Goal: Transaction & Acquisition: Purchase product/service

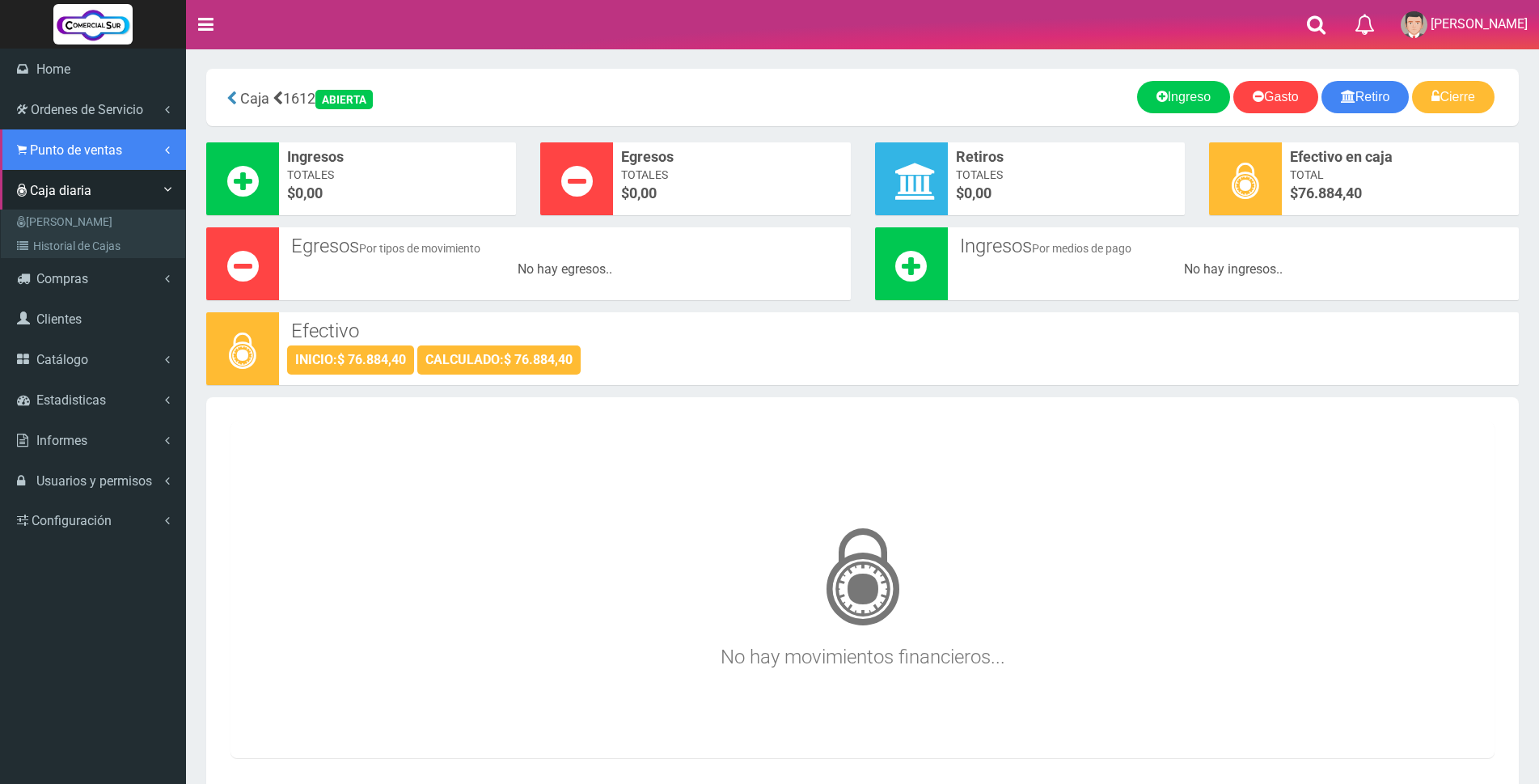
click at [59, 151] on span "Punto de ventas" at bounding box center [76, 149] width 92 height 15
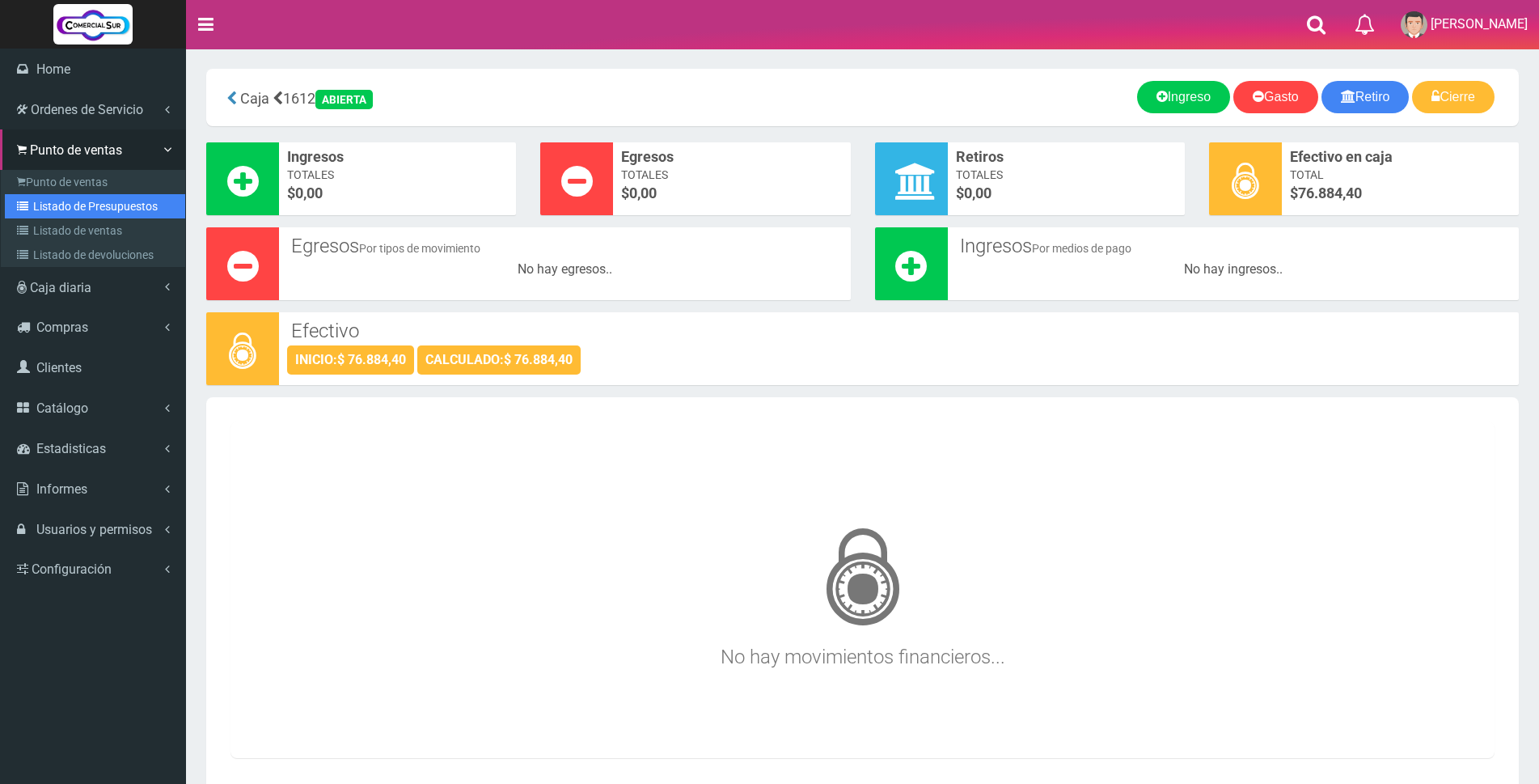
click at [73, 211] on link "Listado de Presupuestos" at bounding box center [95, 207] width 180 height 25
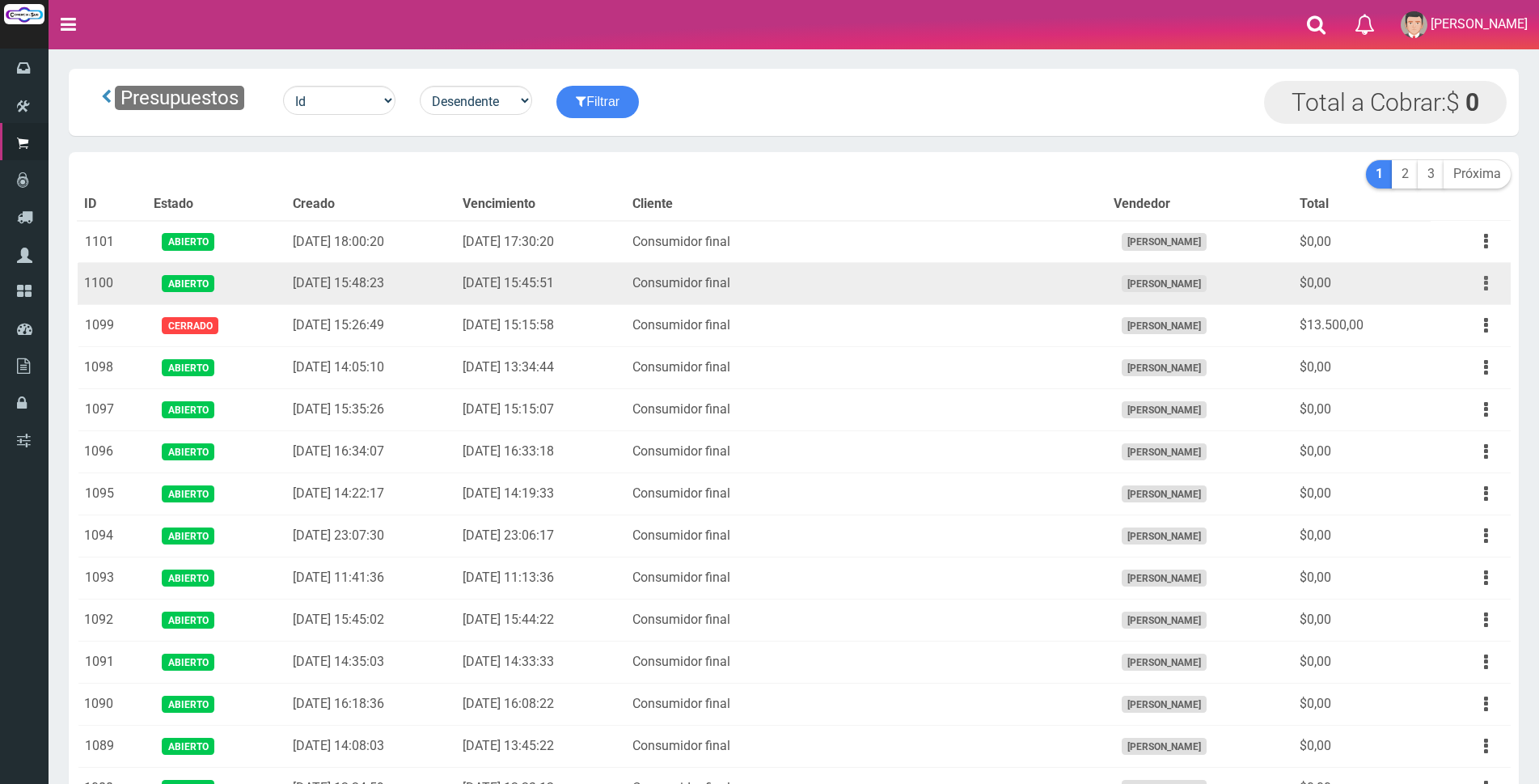
click at [1483, 281] on button "button" at bounding box center [1485, 283] width 36 height 28
click at [1465, 327] on link "Editar" at bounding box center [1439, 323] width 127 height 35
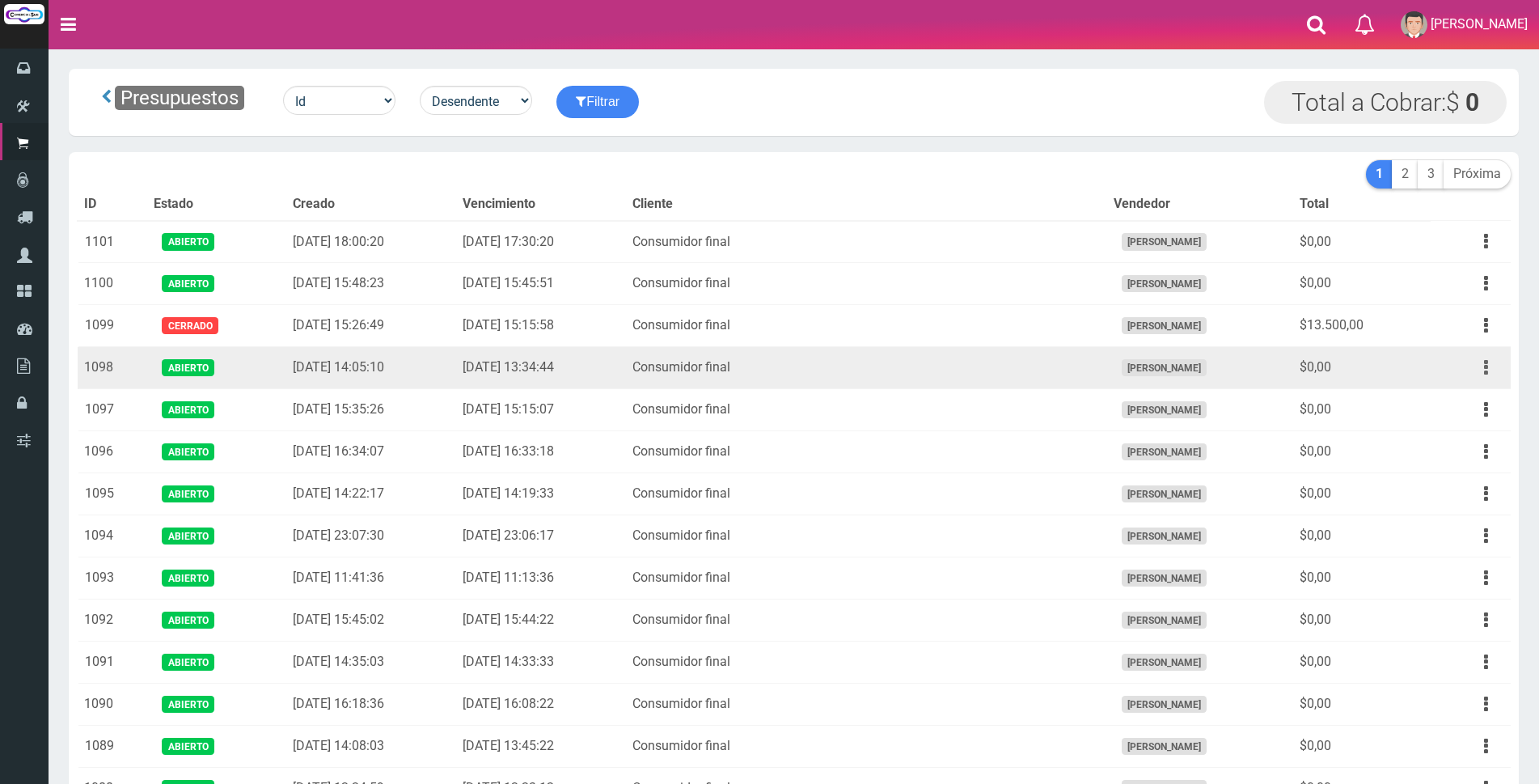
click at [1478, 370] on button "button" at bounding box center [1485, 367] width 36 height 28
click at [1451, 405] on link "Editar" at bounding box center [1439, 407] width 127 height 35
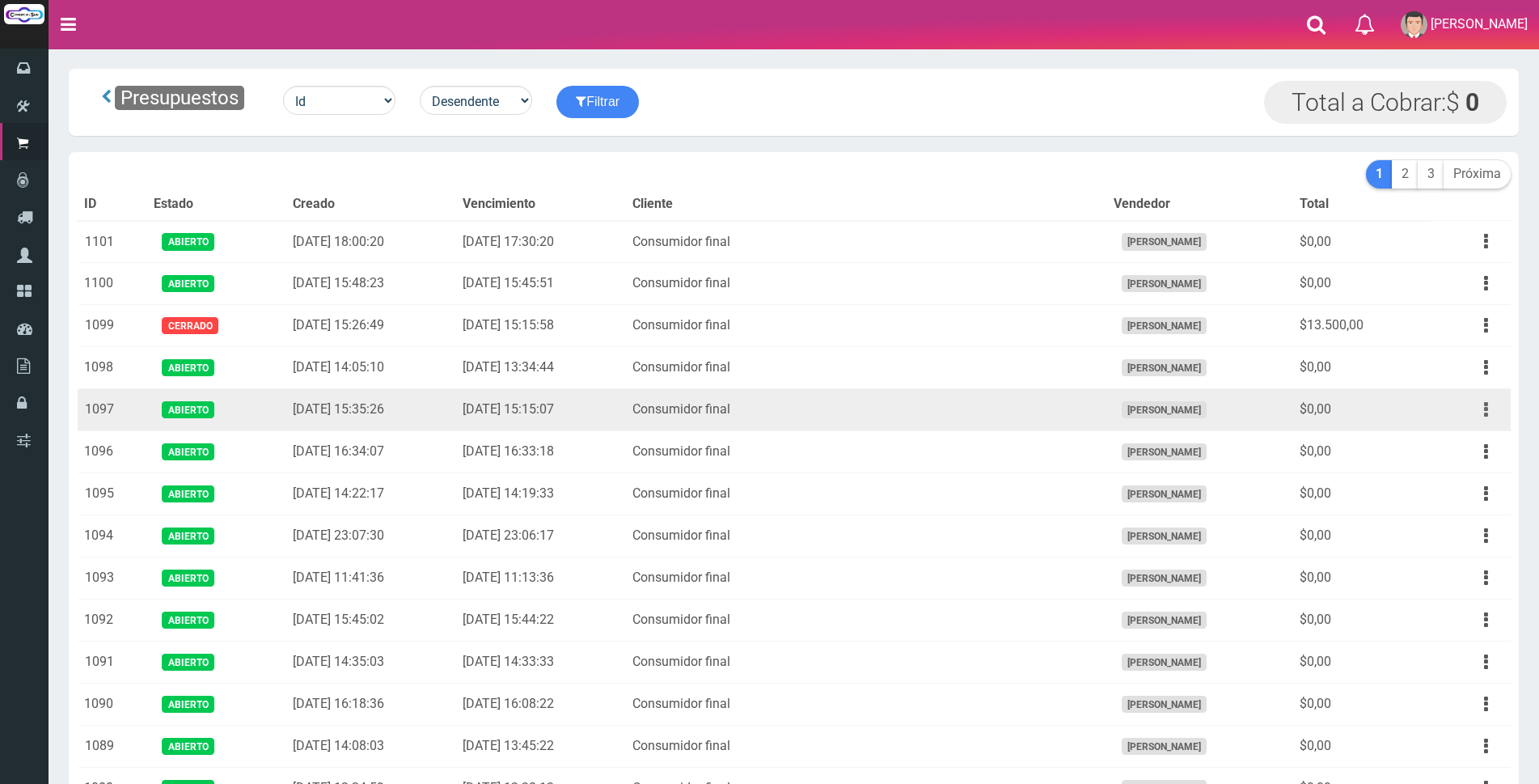
click at [1485, 410] on icon "button" at bounding box center [1486, 410] width 4 height 28
click at [1467, 446] on link "Editar" at bounding box center [1439, 448] width 127 height 35
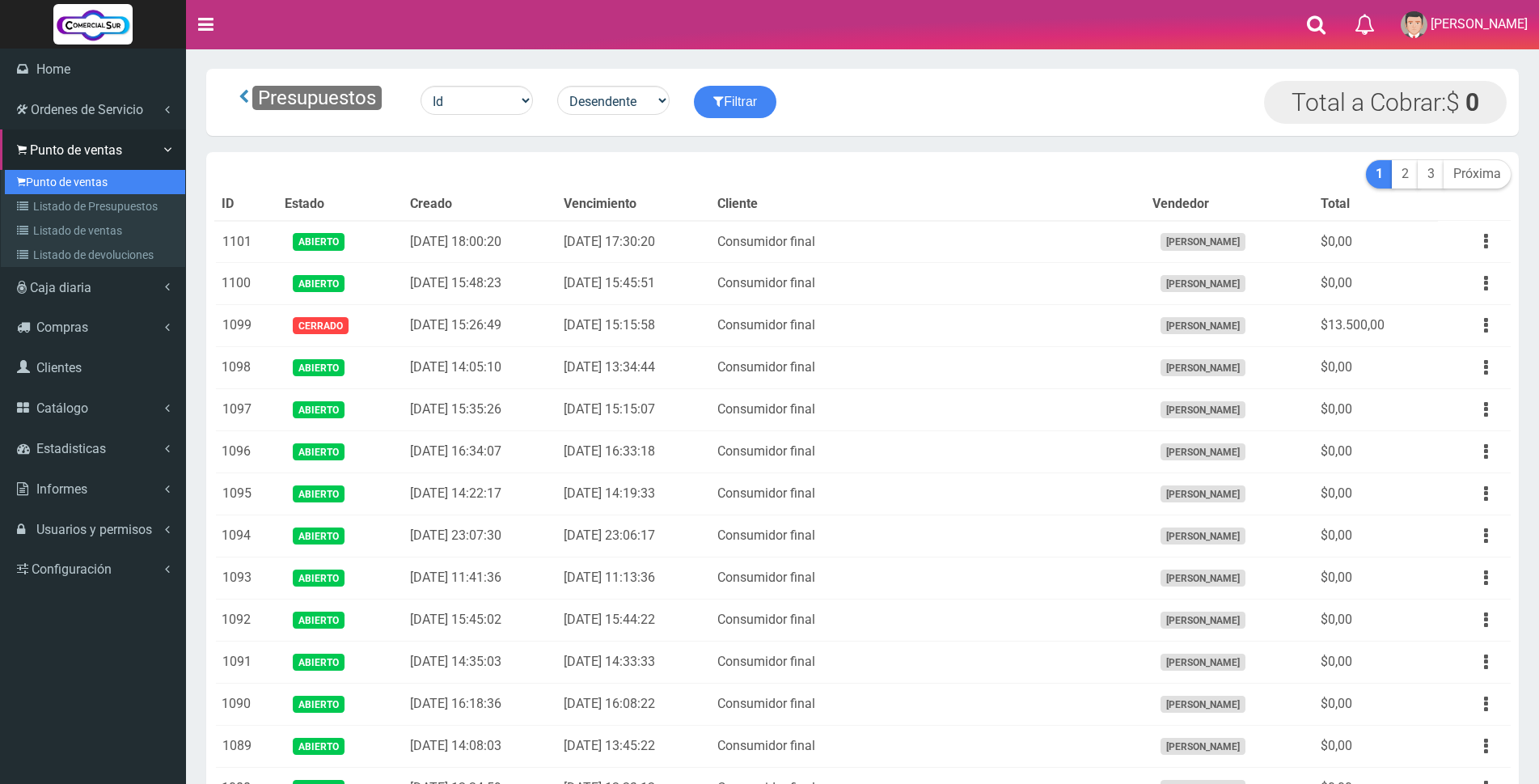
click at [45, 183] on link "Punto de ventas" at bounding box center [95, 182] width 180 height 25
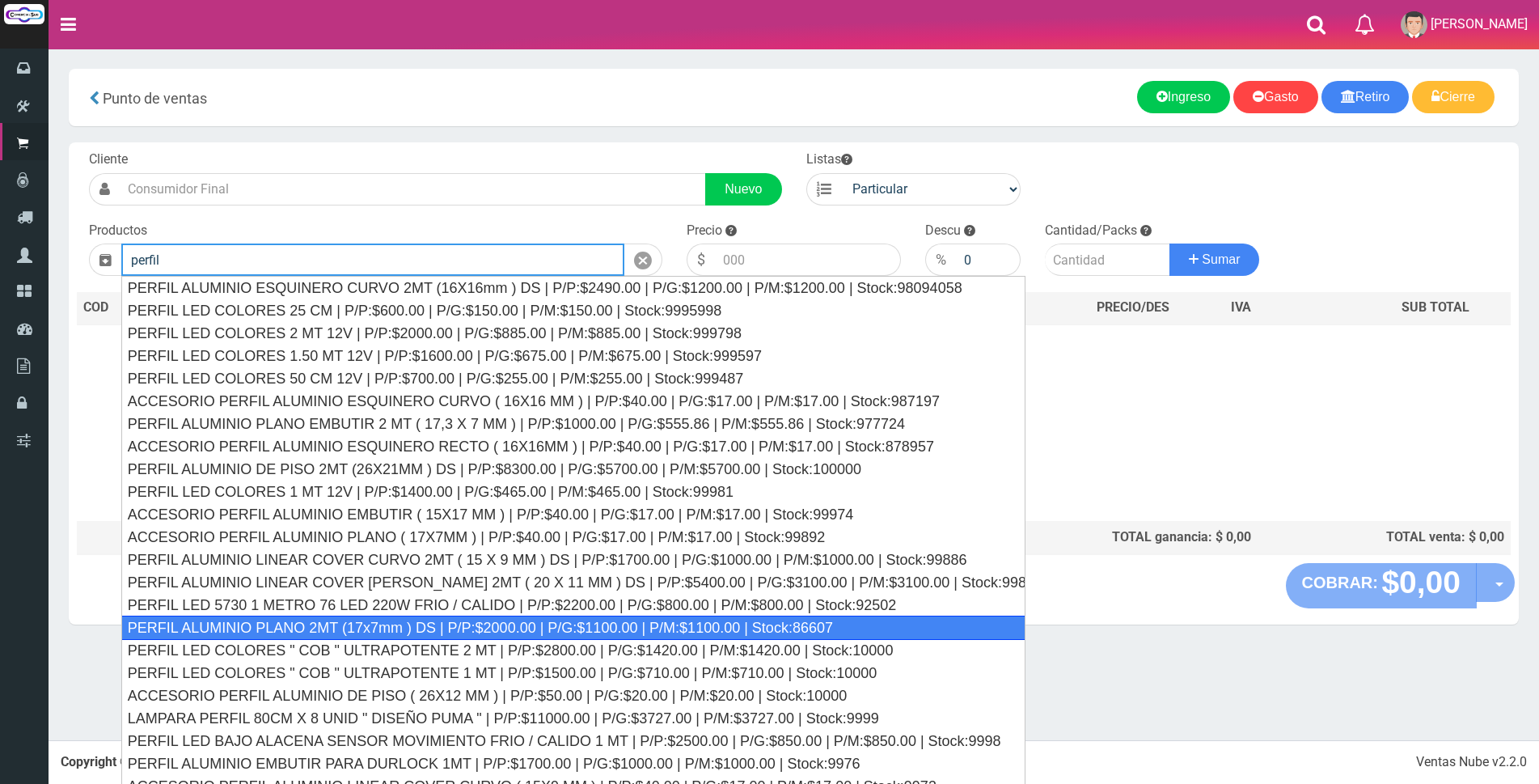
click at [512, 621] on div "PERFIL ALUMINIO PLANO 2MT (17x7mm ) DS | P/P:$2000.00 | P/G:$1100.00 | P/M:$110…" at bounding box center [573, 628] width 904 height 25
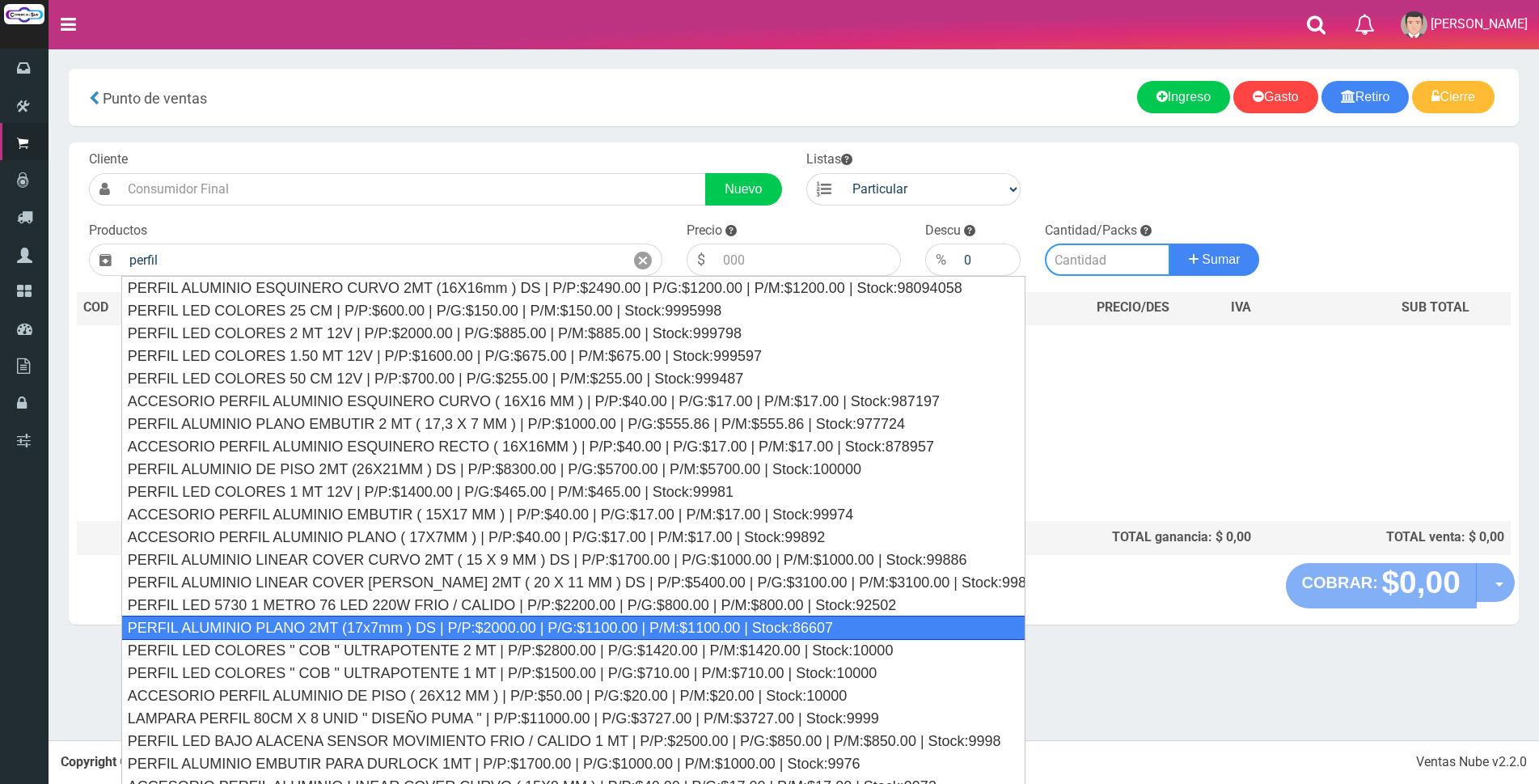
type input "PERFIL ALUMINIO PLANO 2MT (17x7mm ) DS | P/P:$2000.00 | P/G:$1100.00 | P/M:$110…"
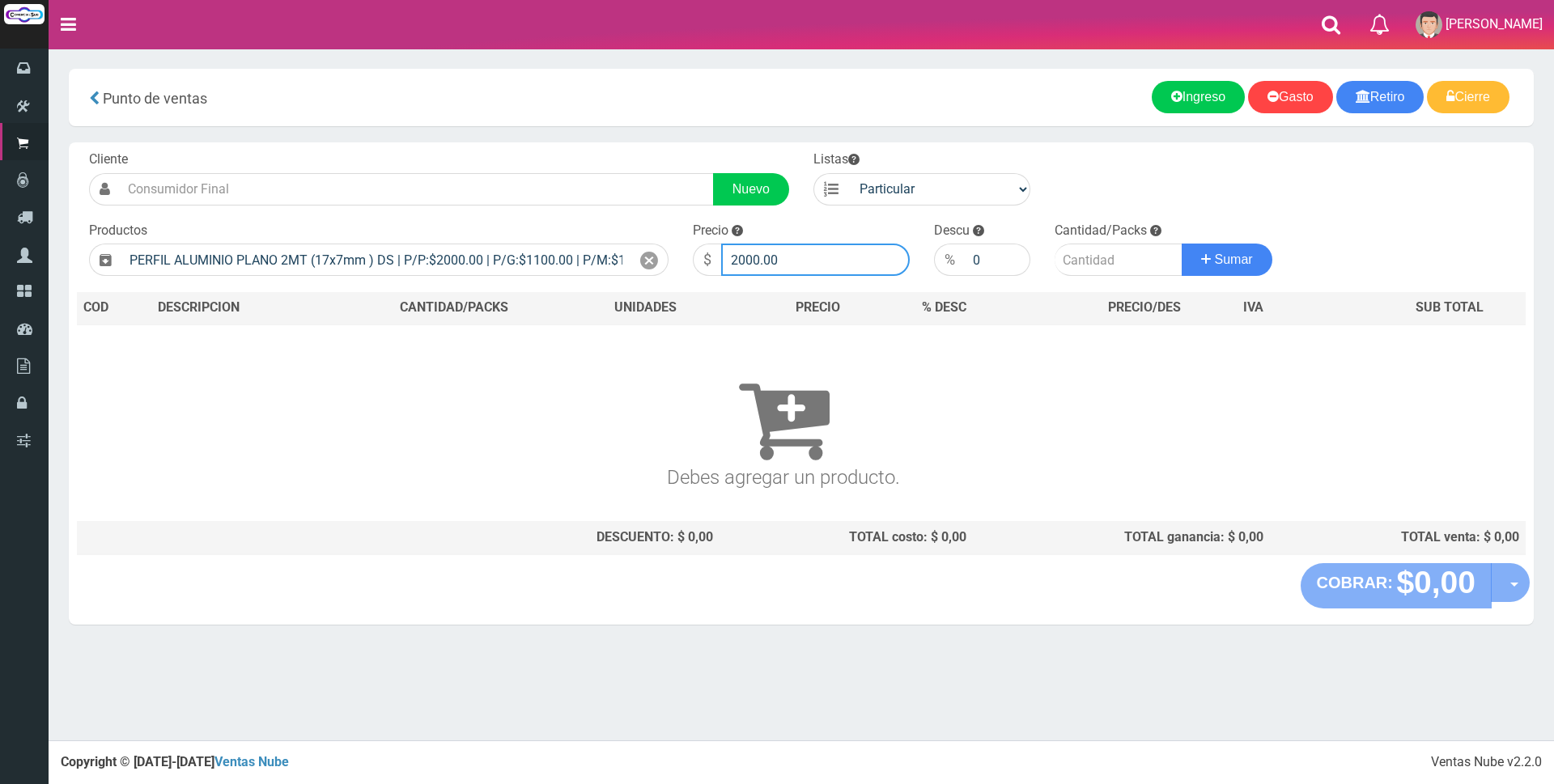
click at [822, 264] on input "2000.00" at bounding box center [815, 259] width 188 height 33
type input "2"
type input "6000"
click at [1140, 267] on input "number" at bounding box center [1118, 259] width 128 height 33
type input "3"
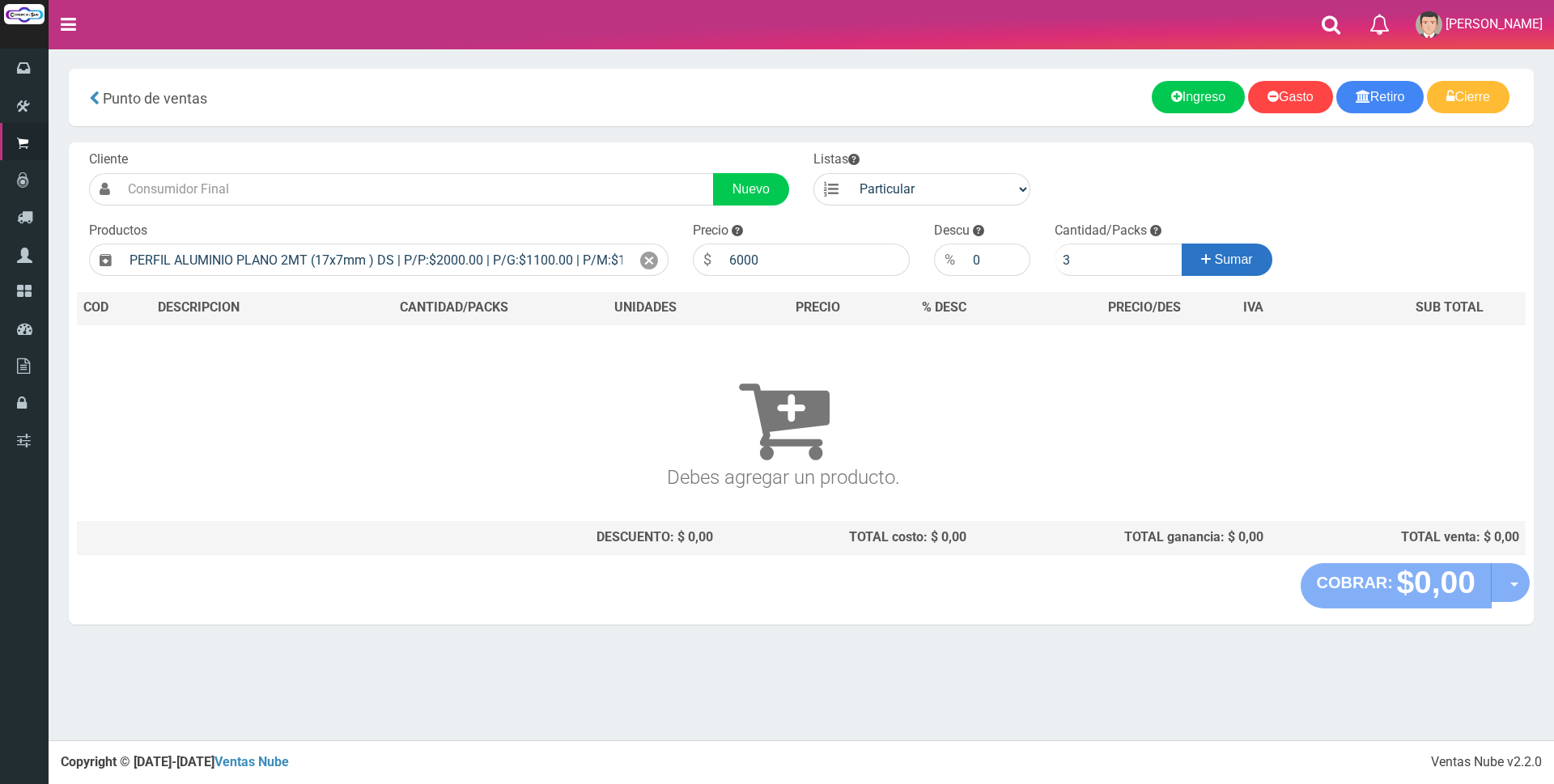
click at [1223, 259] on span "Sumar" at bounding box center [1233, 259] width 38 height 14
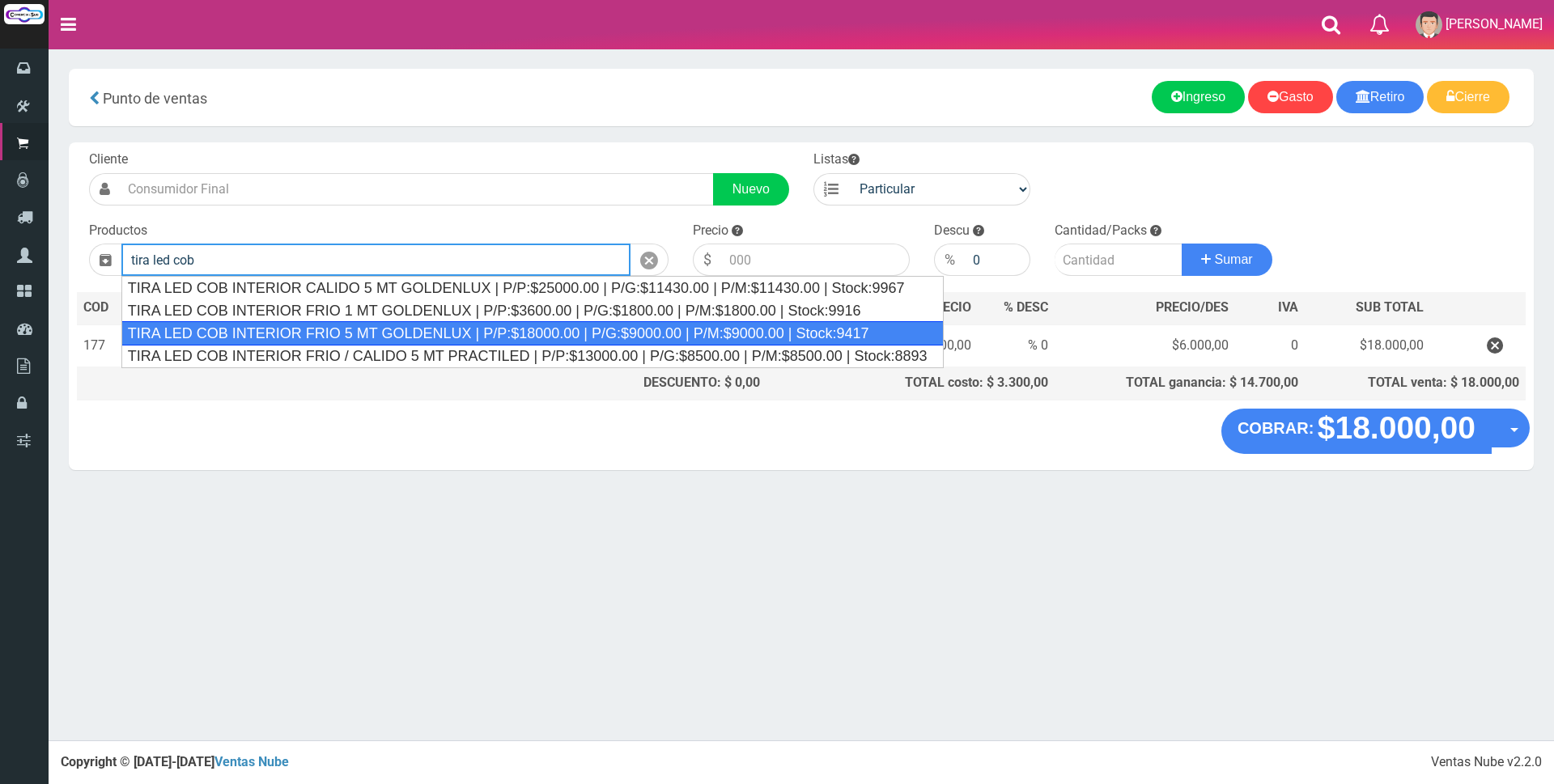
click at [720, 323] on div "TIRA LED COB INTERIOR FRIO 5 MT GOLDENLUX | P/P:$18000.00 | P/G:$9000.00 | P/M:…" at bounding box center [532, 333] width 822 height 25
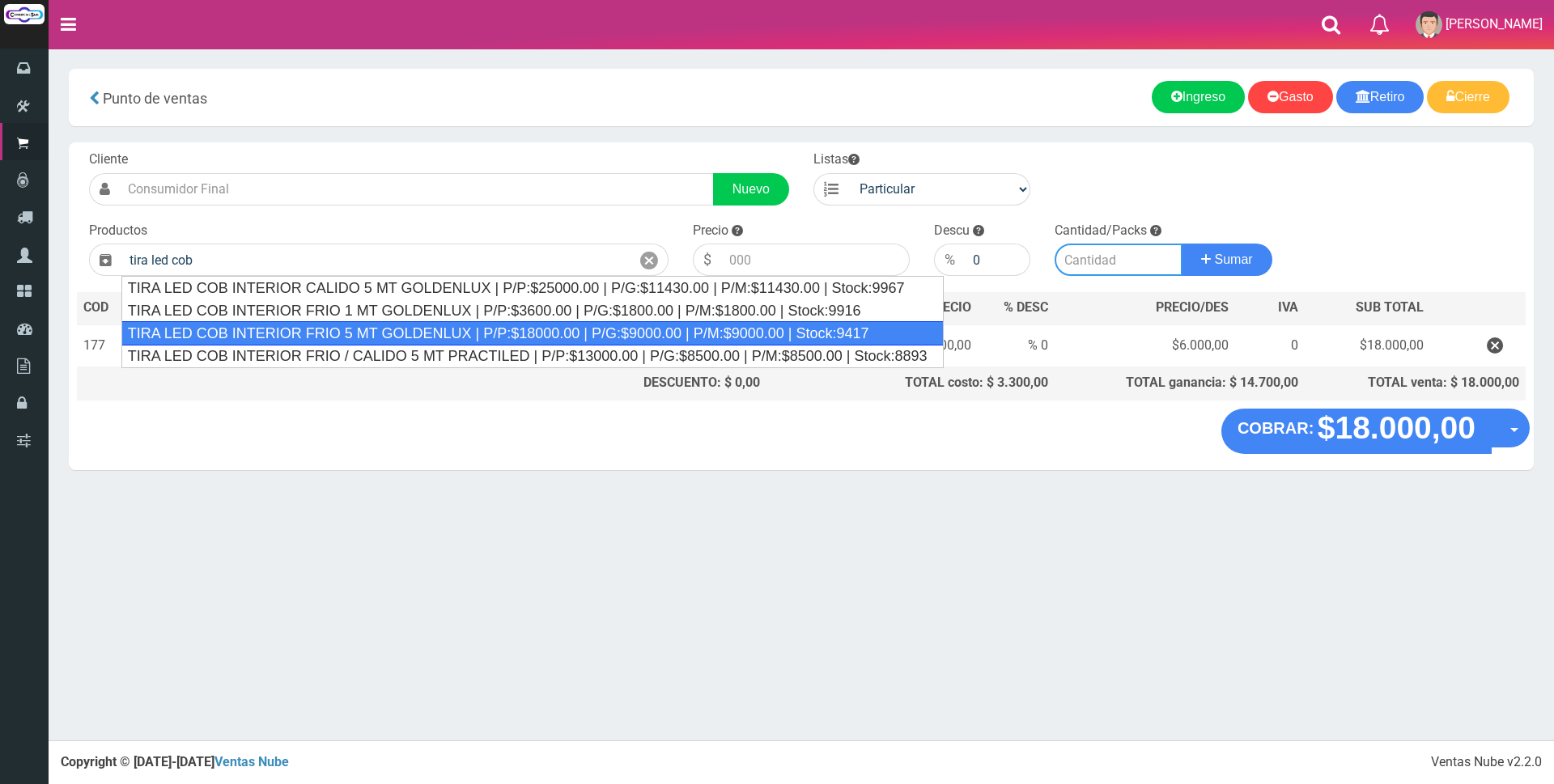
type input "TIRA LED COB INTERIOR FRIO 5 MT GOLDENLUX | P/P:$18000.00 | P/G:$9000.00 | P/M:…"
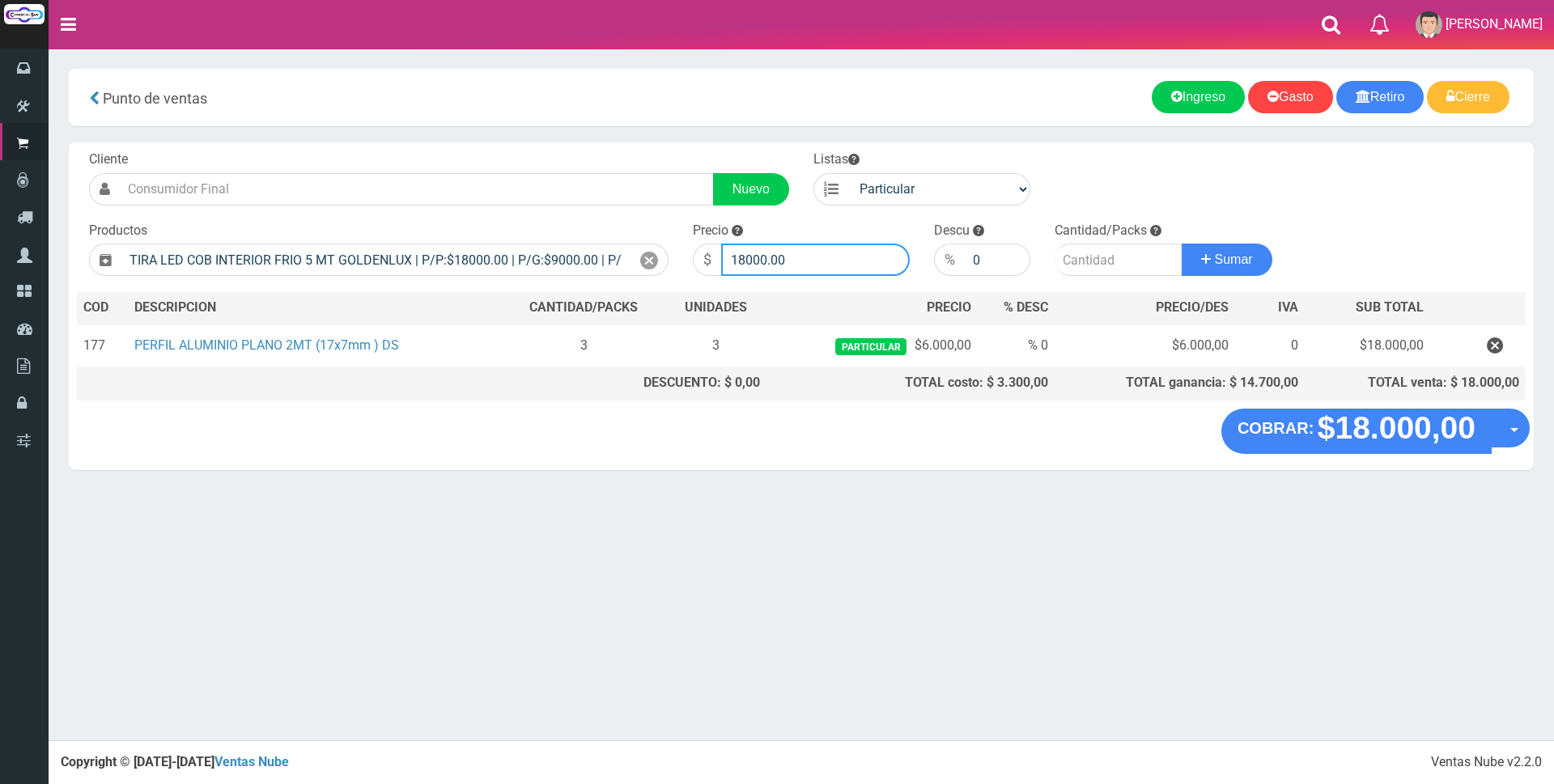
click at [809, 263] on input "18000.00" at bounding box center [815, 259] width 188 height 33
type input "1"
type input "22000"
click at [1099, 259] on input "number" at bounding box center [1118, 259] width 128 height 33
type input "1"
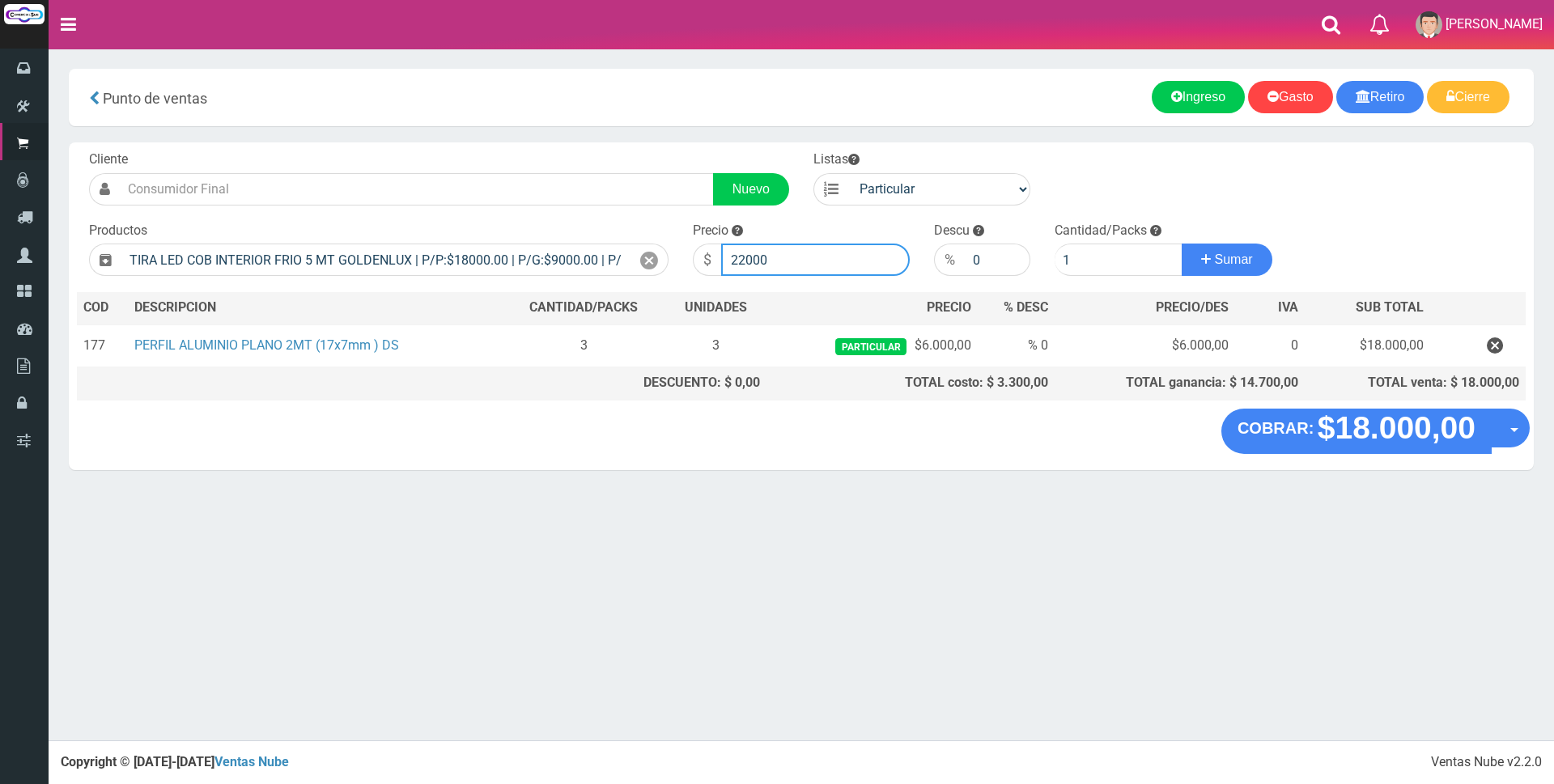
click at [788, 252] on input "22000" at bounding box center [815, 259] width 188 height 33
type input "23000"
click at [1263, 262] on button "Sumar" at bounding box center [1227, 259] width 91 height 33
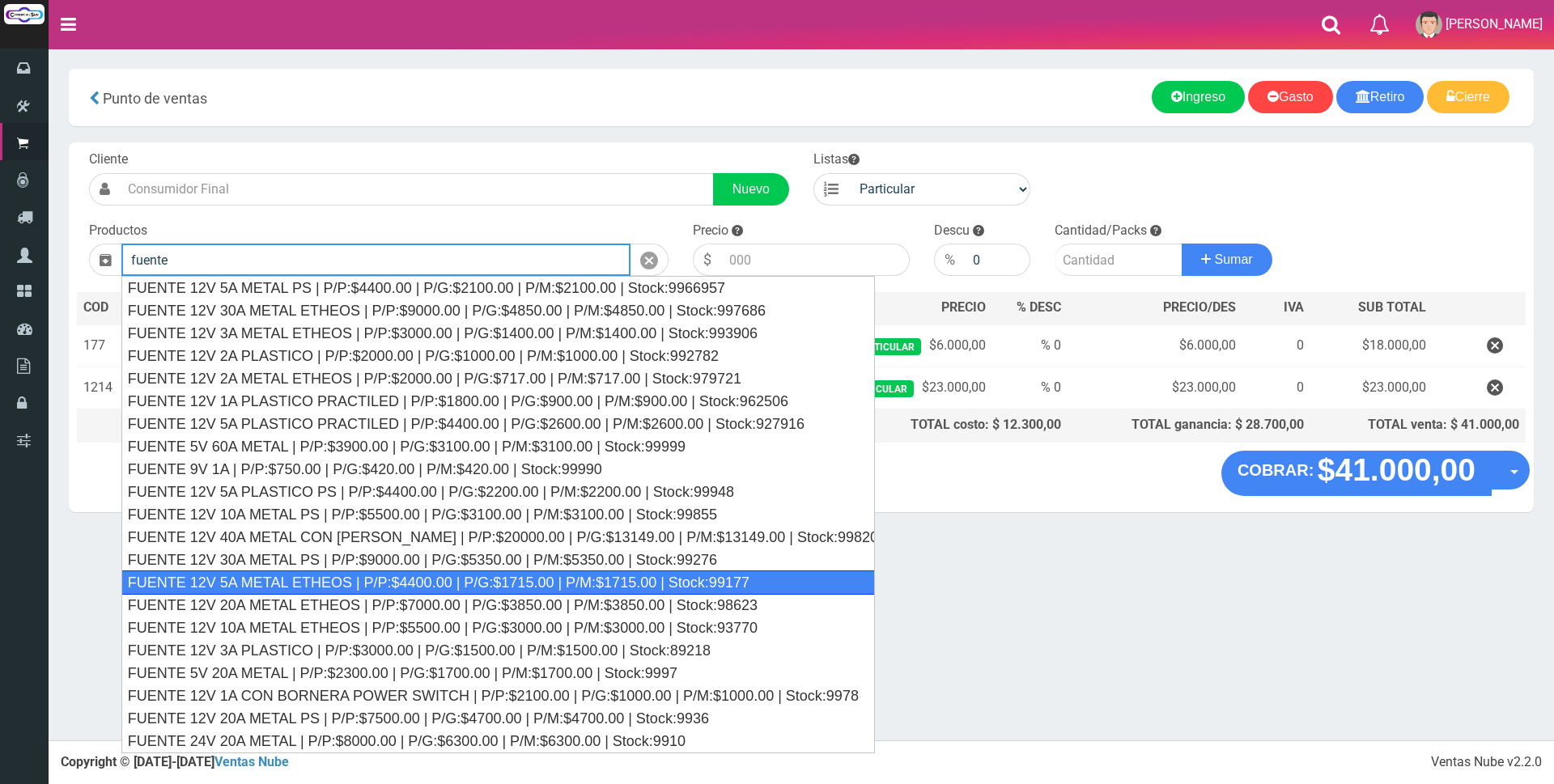
click at [475, 577] on div "FUENTE 12V 5A METAL ETHEOS | P/P:$4400.00 | P/G:$1715.00 | P/M:$1715.00 | Stock…" at bounding box center [498, 583] width 754 height 25
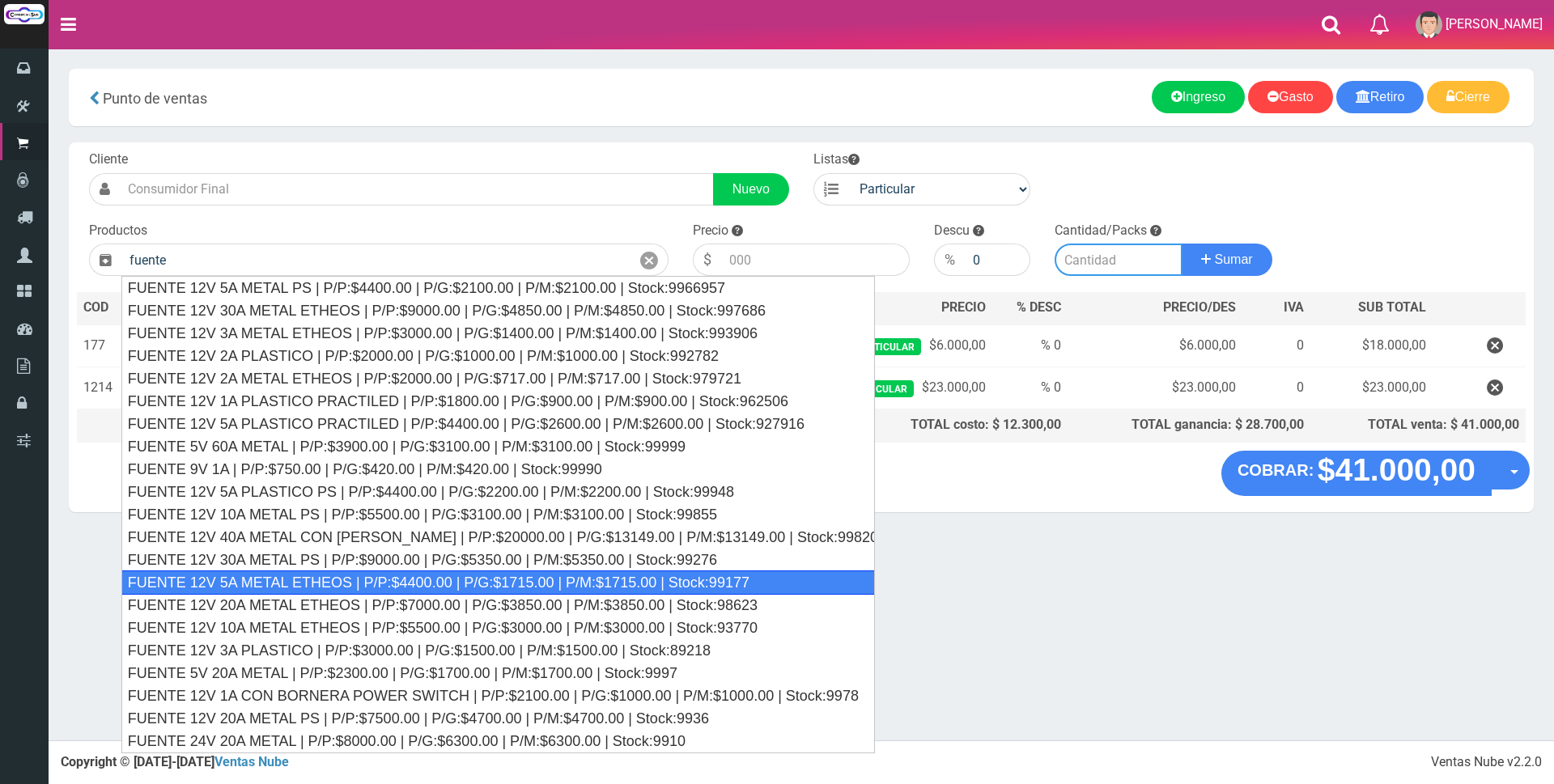
type input "FUENTE 12V 5A METAL ETHEOS | P/P:$4400.00 | P/G:$1715.00 | P/M:$1715.00 | Stock…"
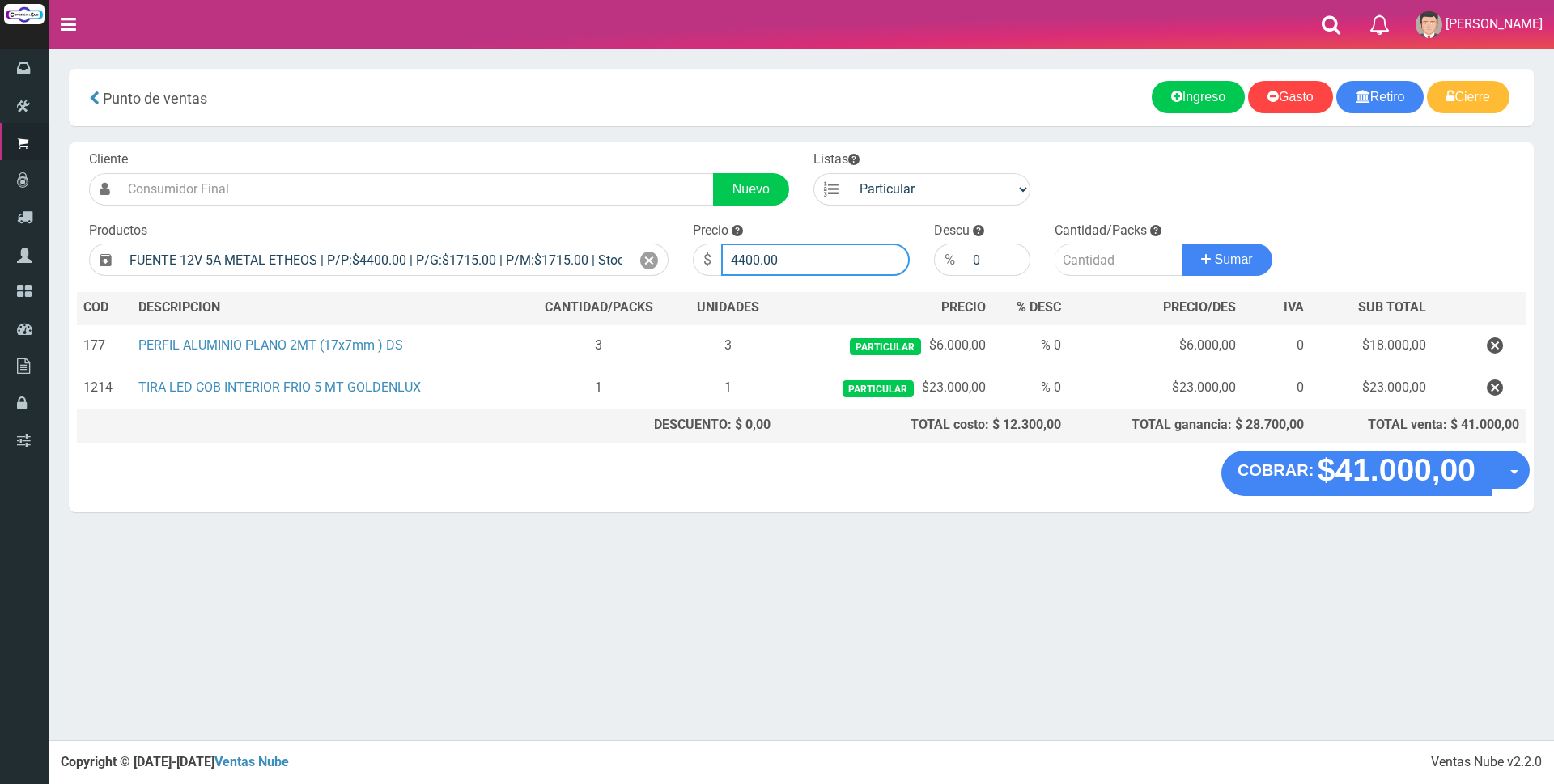
click at [817, 253] on input "4400.00" at bounding box center [815, 259] width 188 height 33
type input "4"
type input "10000"
click at [1083, 267] on input "number" at bounding box center [1118, 259] width 128 height 33
type input "1"
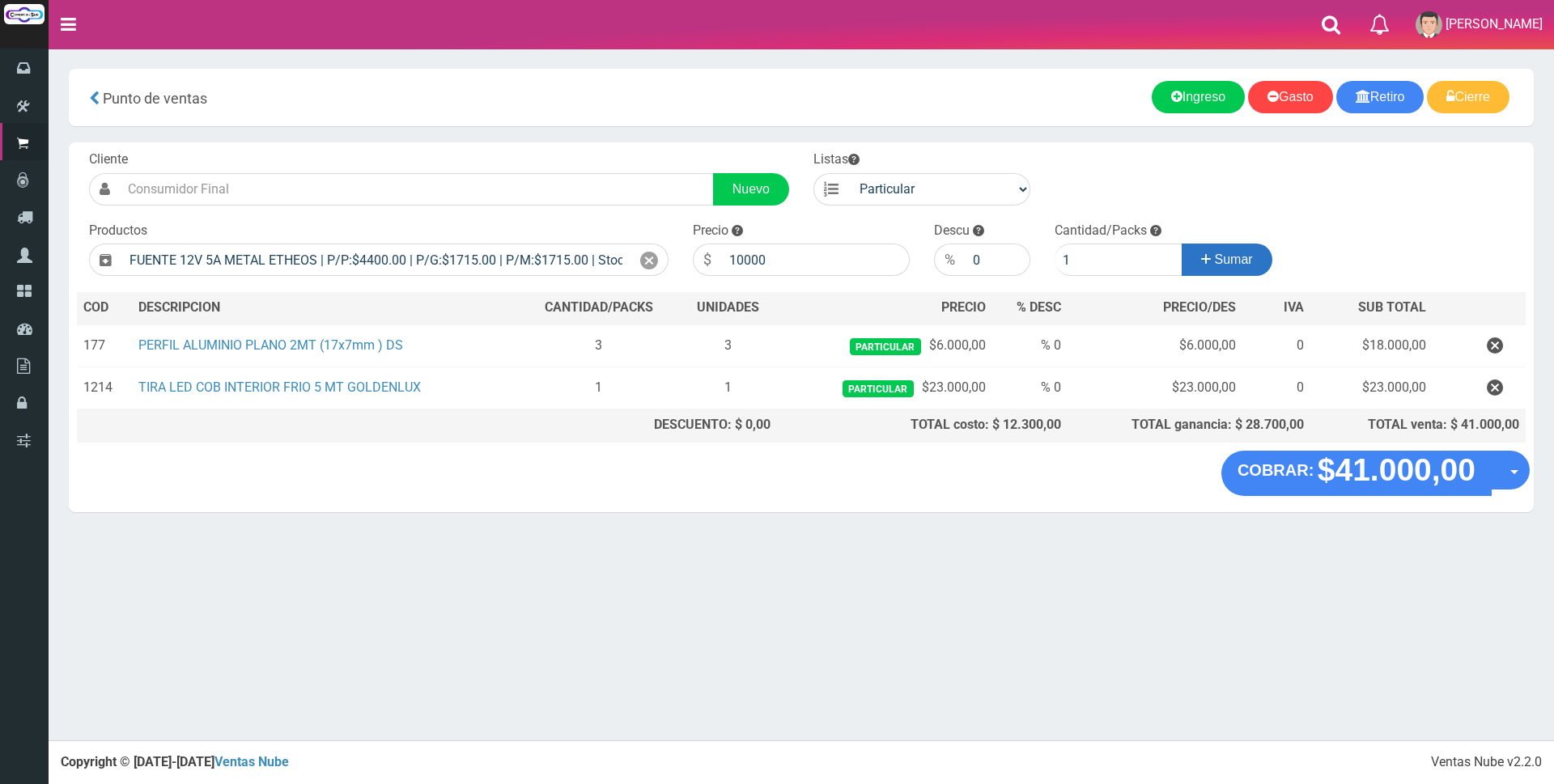
click at [1202, 258] on icon at bounding box center [1206, 259] width 10 height 24
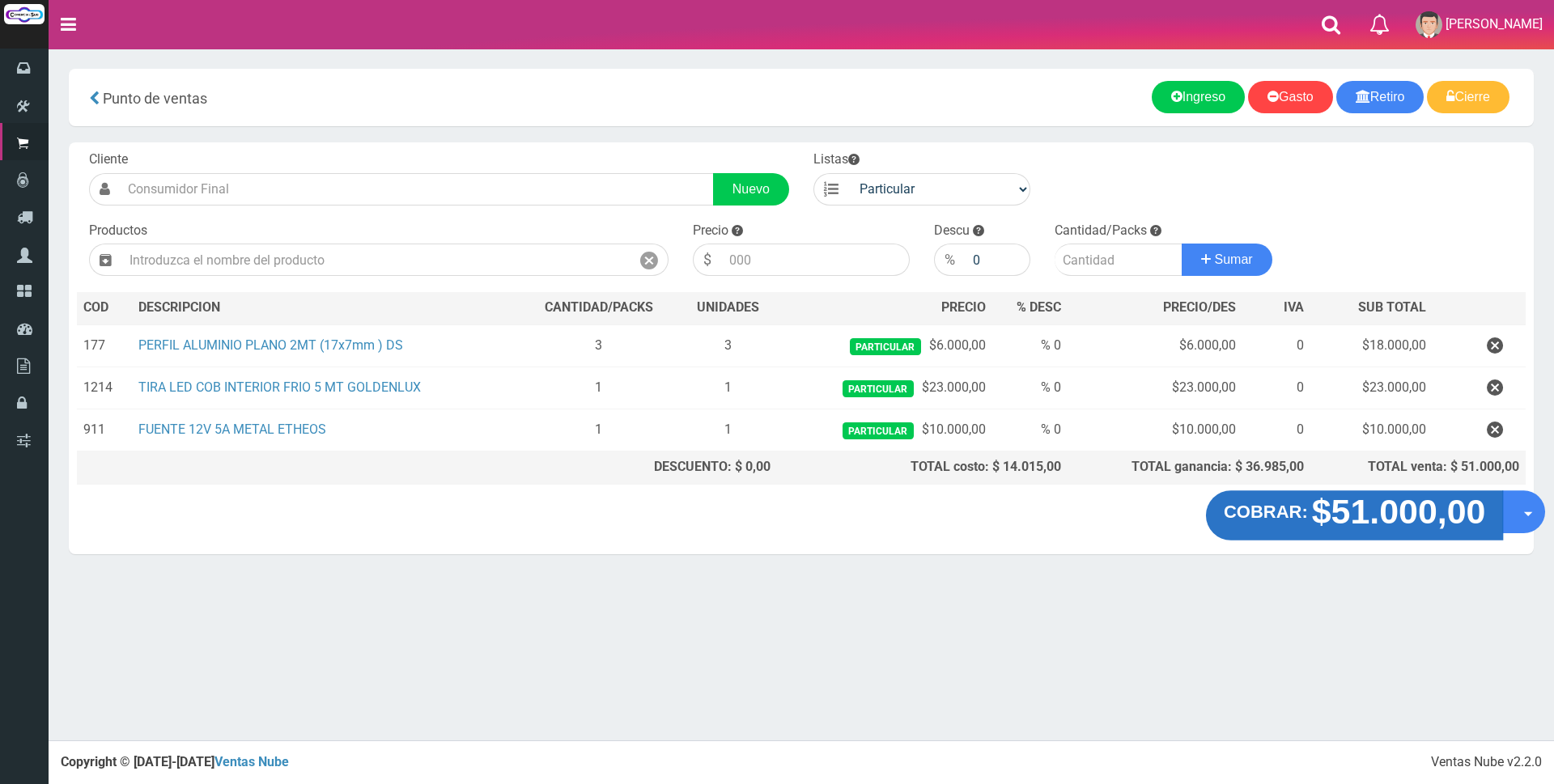
click at [1395, 522] on strong "$51.000,00" at bounding box center [1399, 511] width 174 height 38
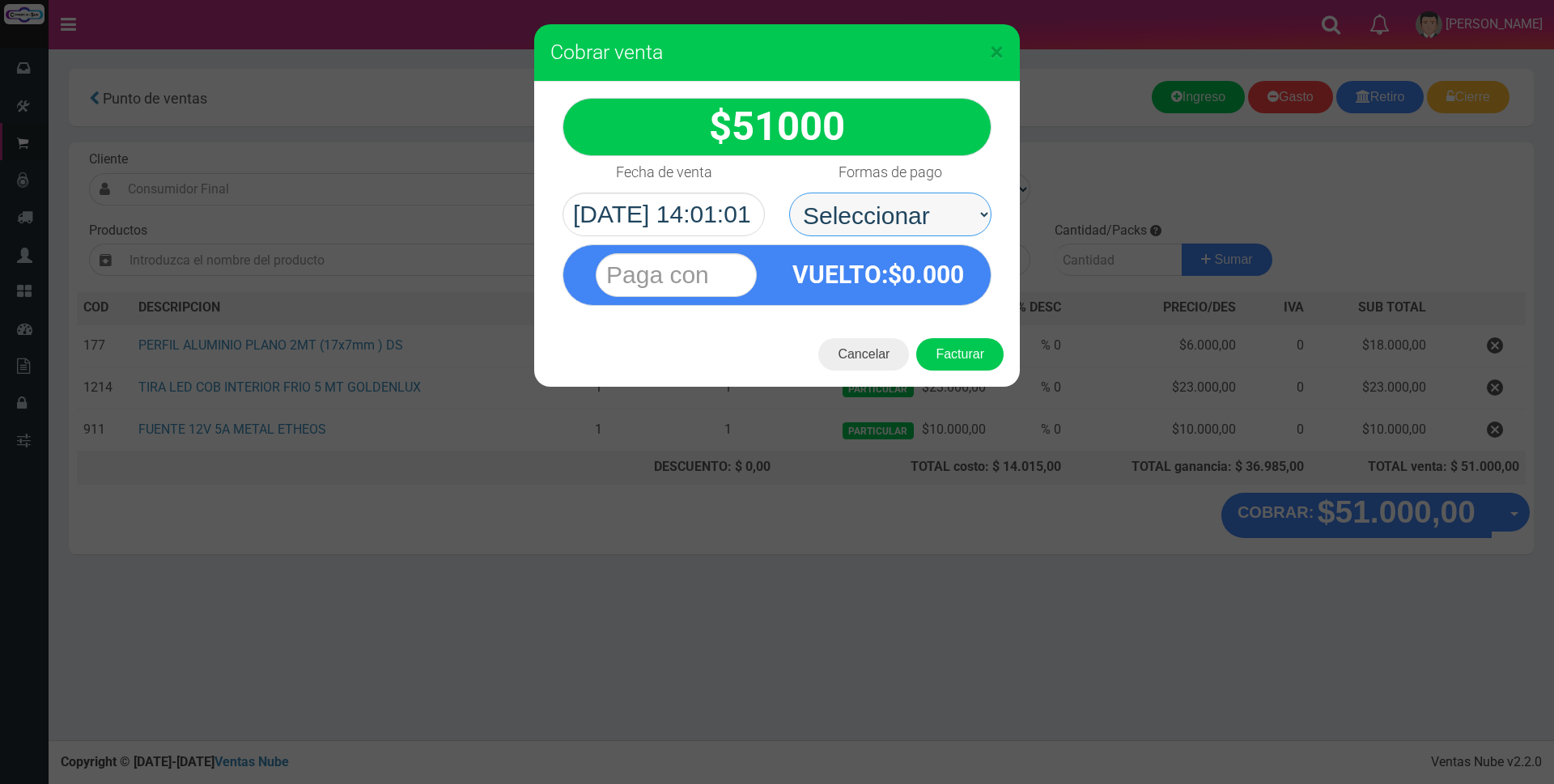
click at [938, 212] on select "Seleccionar Efectivo Tarjeta de Crédito Depósito Débito" at bounding box center [890, 214] width 202 height 44
select select "Tarjeta de Crédito"
click at [789, 192] on select "Seleccionar Efectivo Tarjeta de Crédito Depósito Débito" at bounding box center [890, 214] width 202 height 44
click at [746, 267] on input "text" at bounding box center [675, 275] width 161 height 44
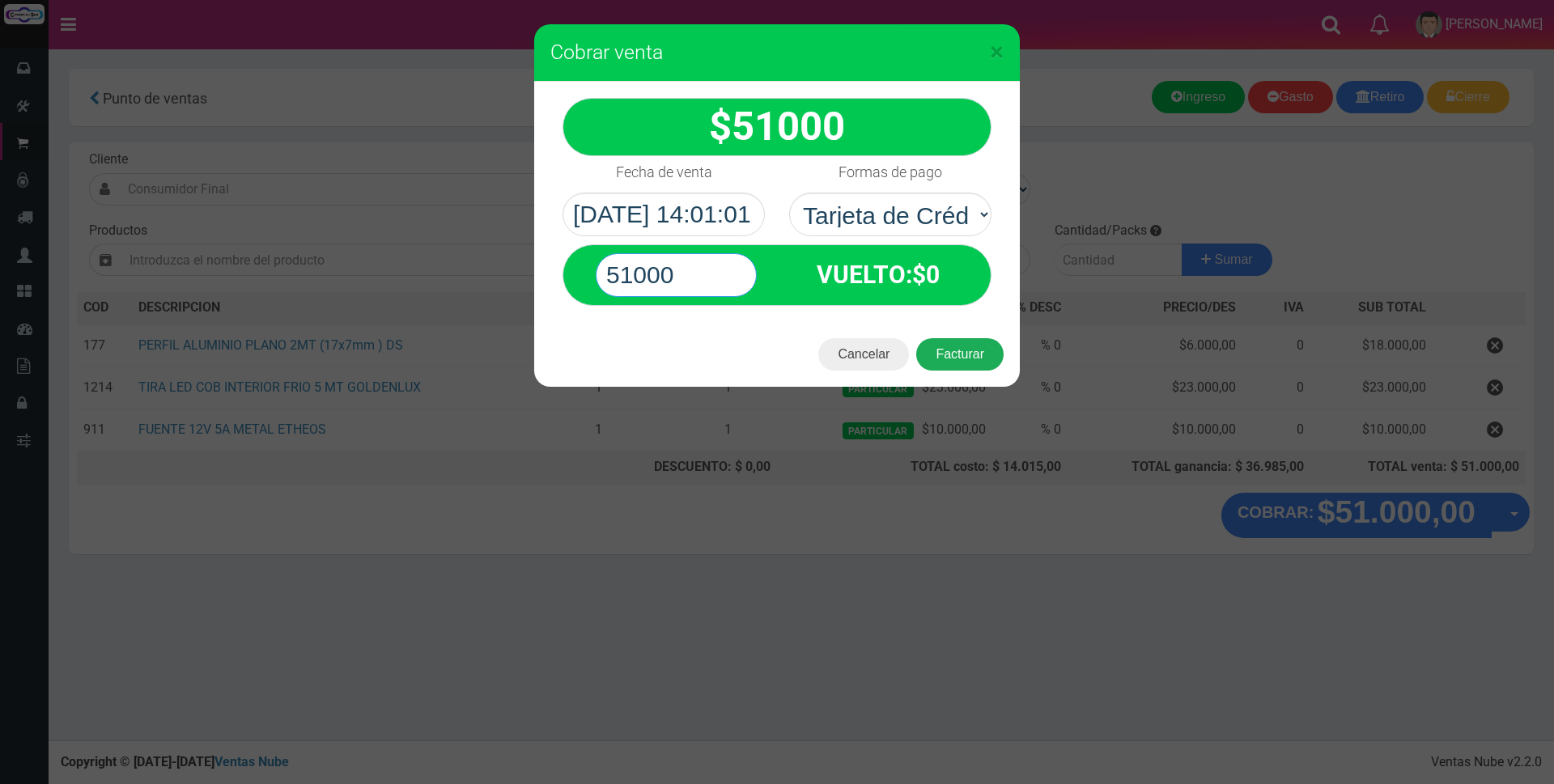
type input "51000"
click at [974, 352] on button "Facturar" at bounding box center [959, 354] width 87 height 33
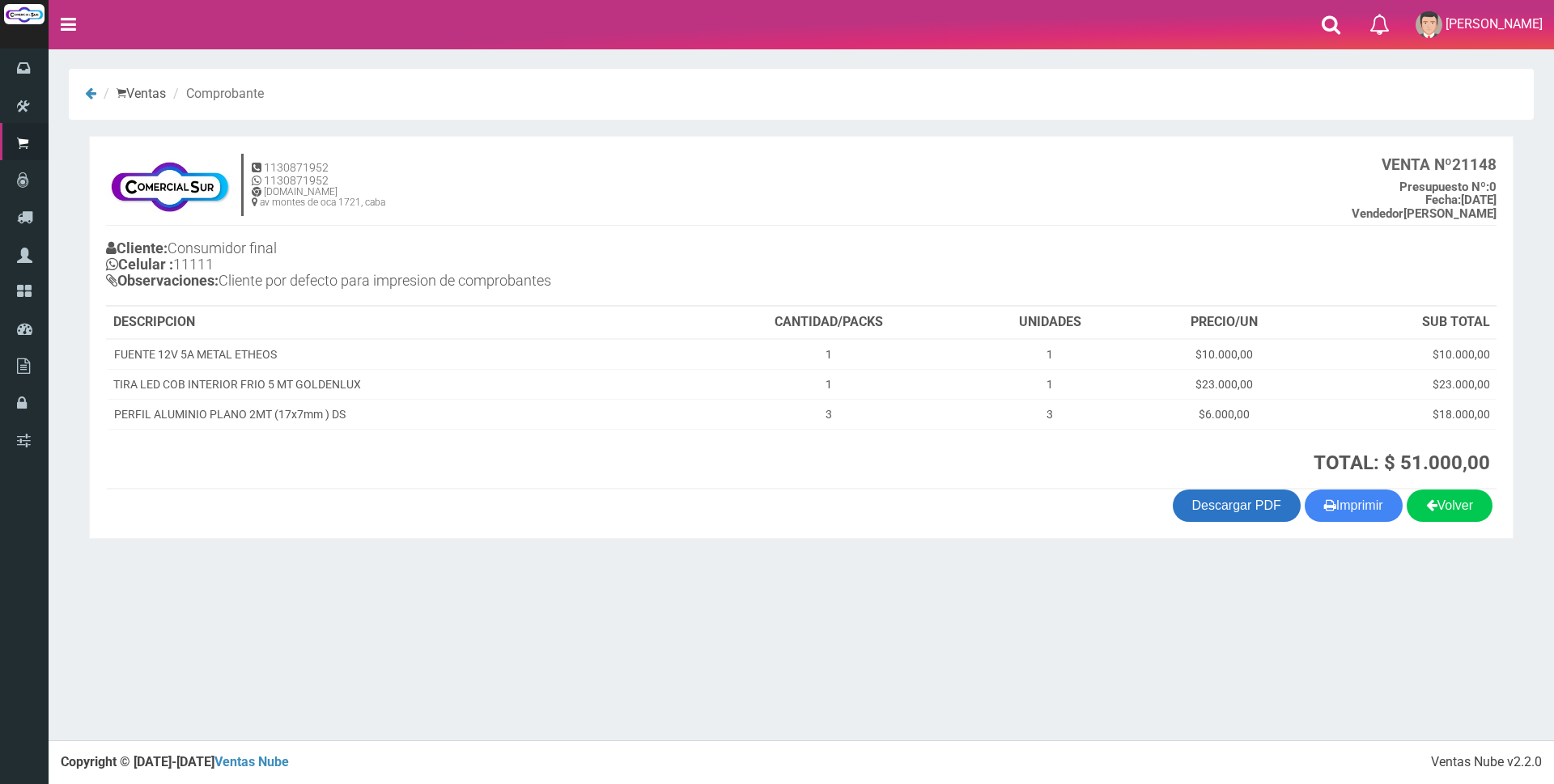
click at [1252, 512] on link "Descargar PDF" at bounding box center [1236, 505] width 128 height 33
